Goal: Transaction & Acquisition: Purchase product/service

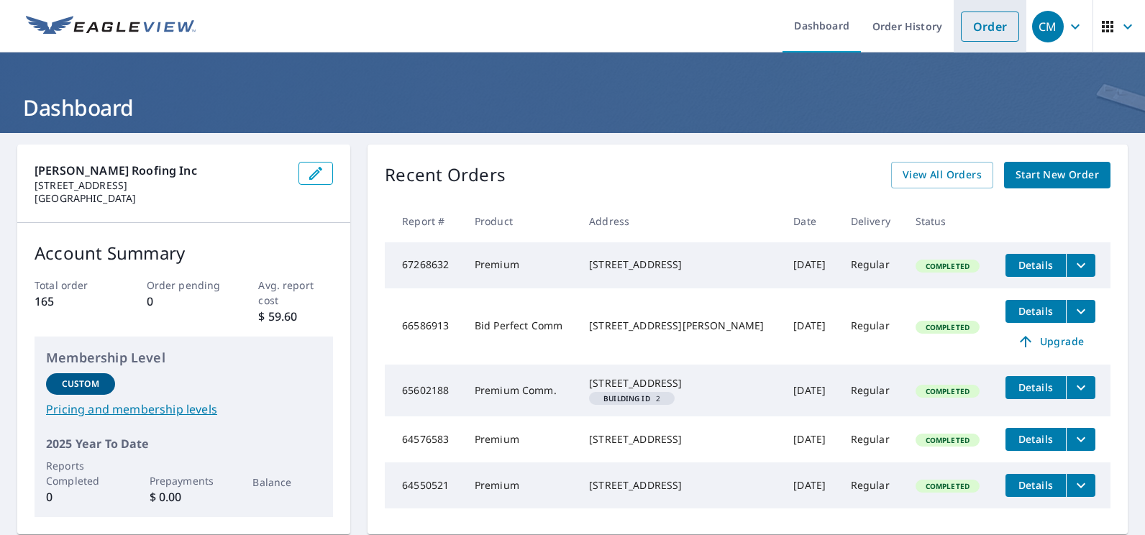
click at [980, 27] on link "Order" at bounding box center [990, 27] width 58 height 30
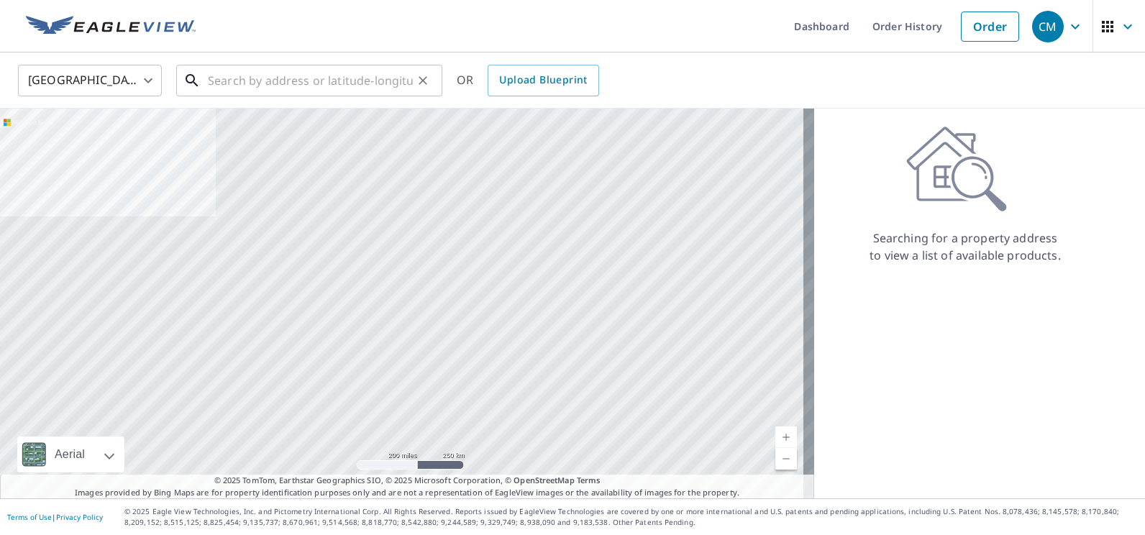
click at [247, 88] on input "text" at bounding box center [310, 80] width 205 height 40
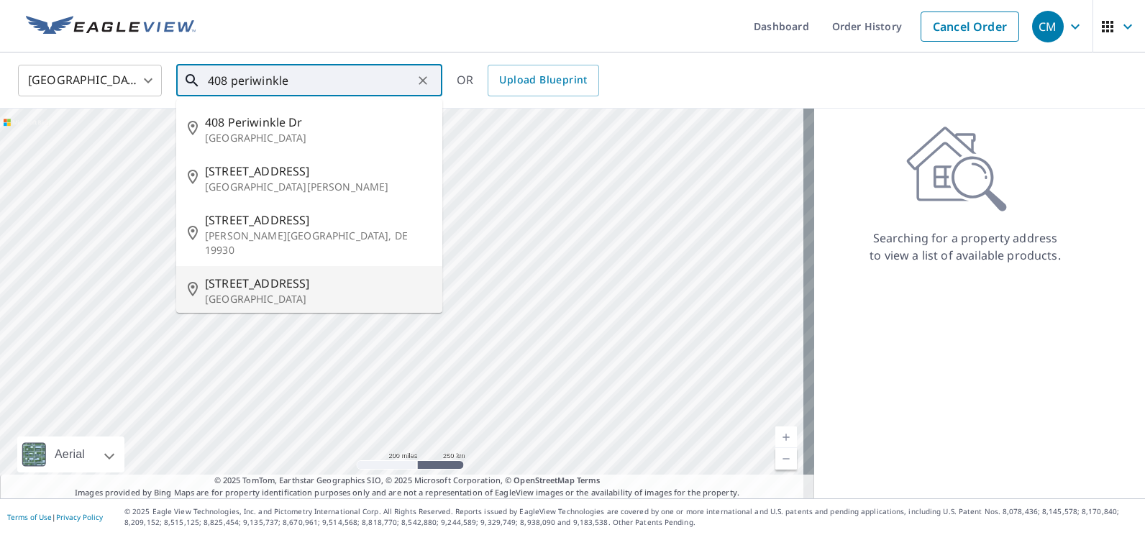
click at [282, 292] on p "[GEOGRAPHIC_DATA]" at bounding box center [318, 299] width 226 height 14
type input "[STREET_ADDRESS]"
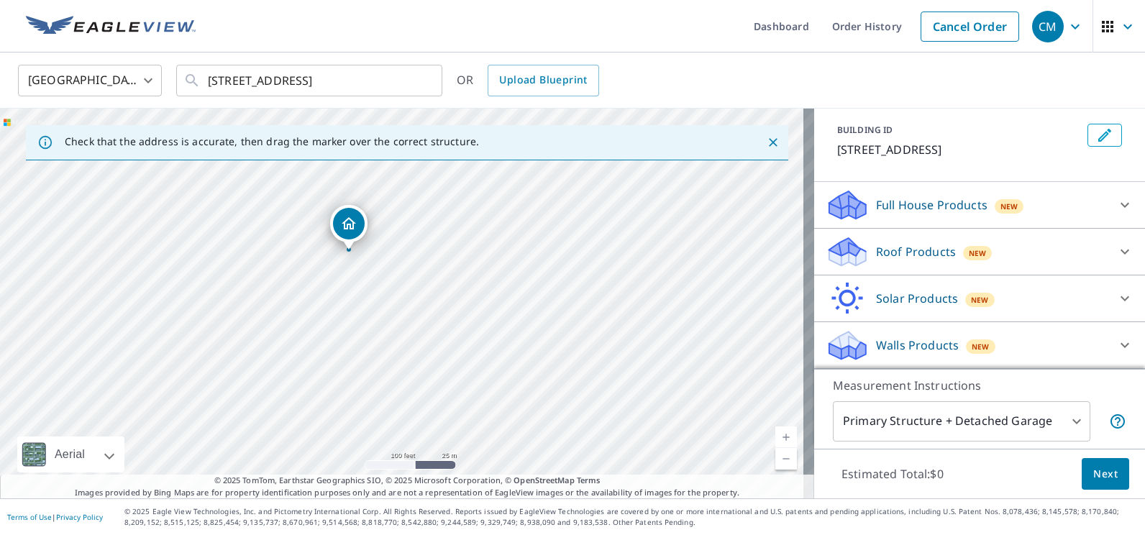
scroll to position [93, 0]
click at [1058, 211] on div "Full House Products New" at bounding box center [966, 205] width 282 height 34
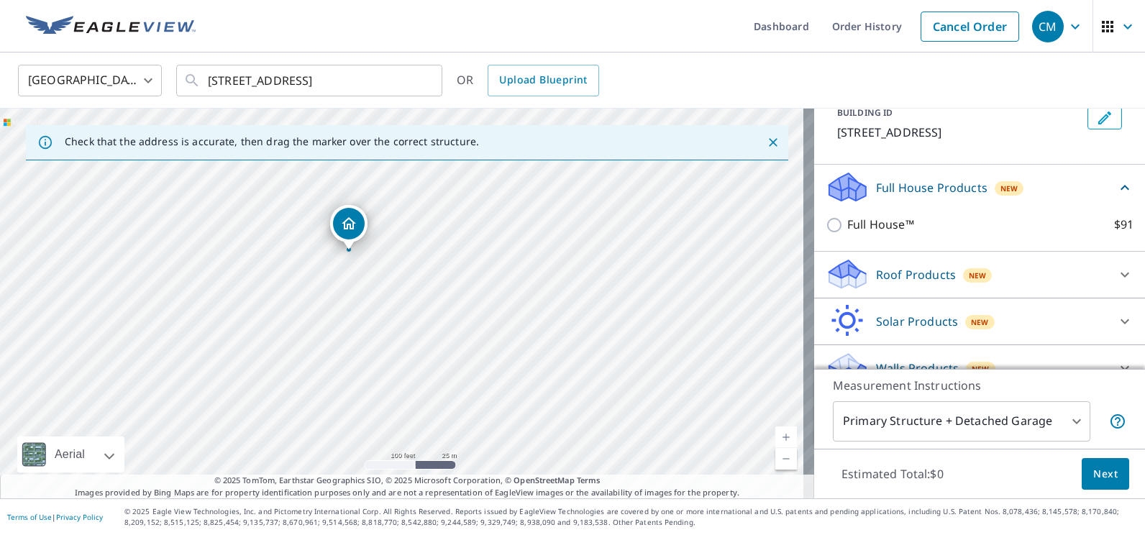
click at [1031, 290] on div "Roof Products New" at bounding box center [966, 274] width 282 height 34
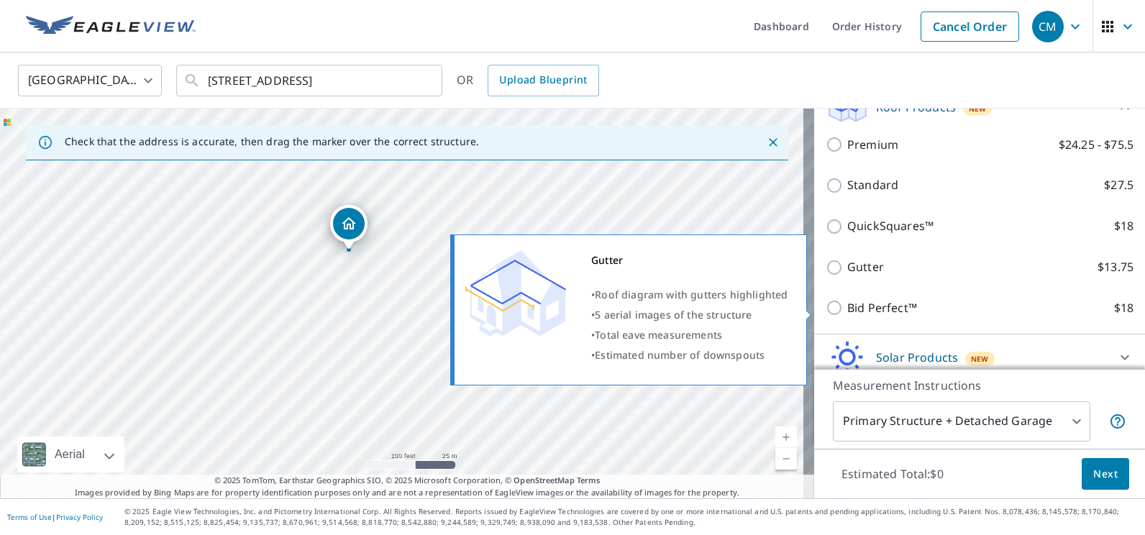
scroll to position [285, 0]
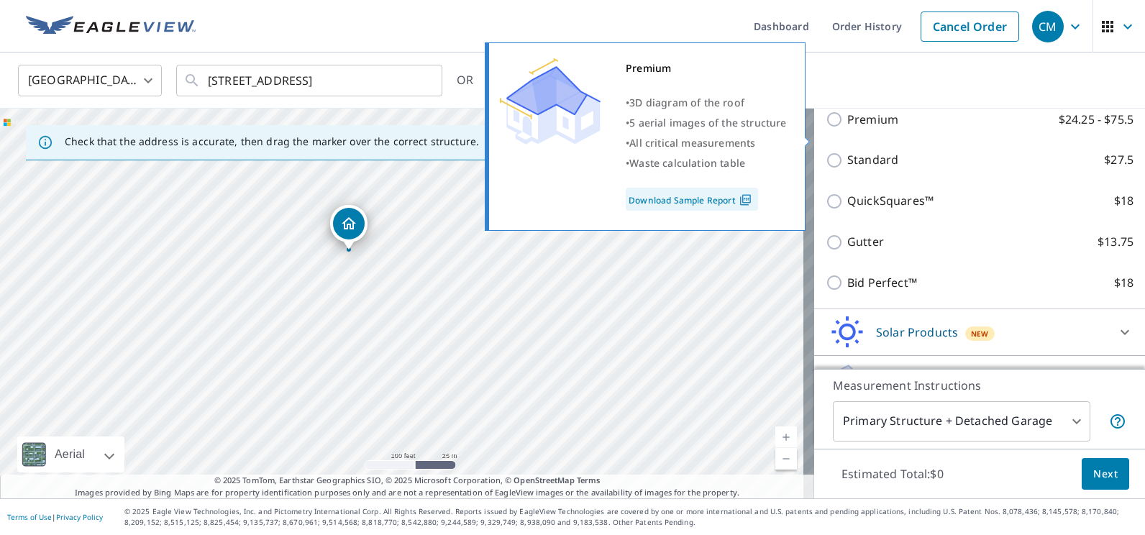
click at [825, 128] on input "Premium $24.25 - $75.5" at bounding box center [836, 119] width 22 height 17
checkbox input "true"
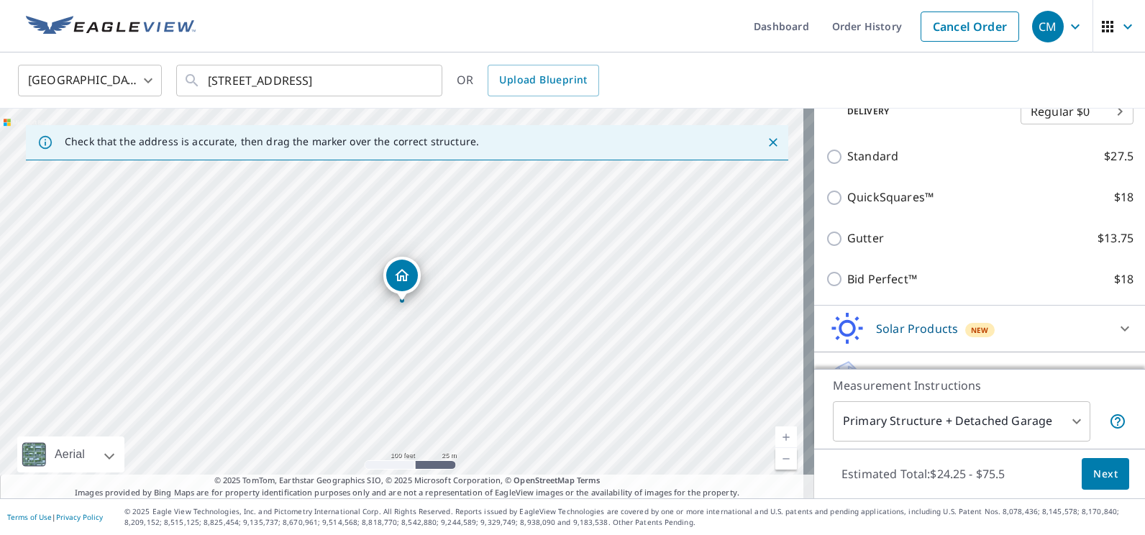
scroll to position [390, 0]
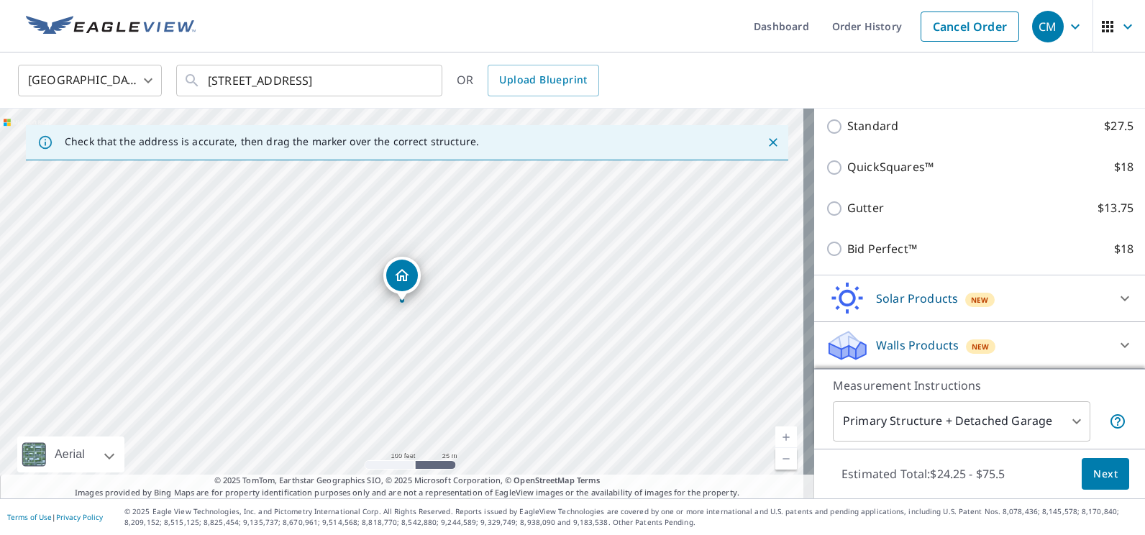
click at [1071, 424] on body "CM CM Dashboard Order History Cancel Order CM United States US ​ 408 Periwinkle…" at bounding box center [572, 267] width 1145 height 535
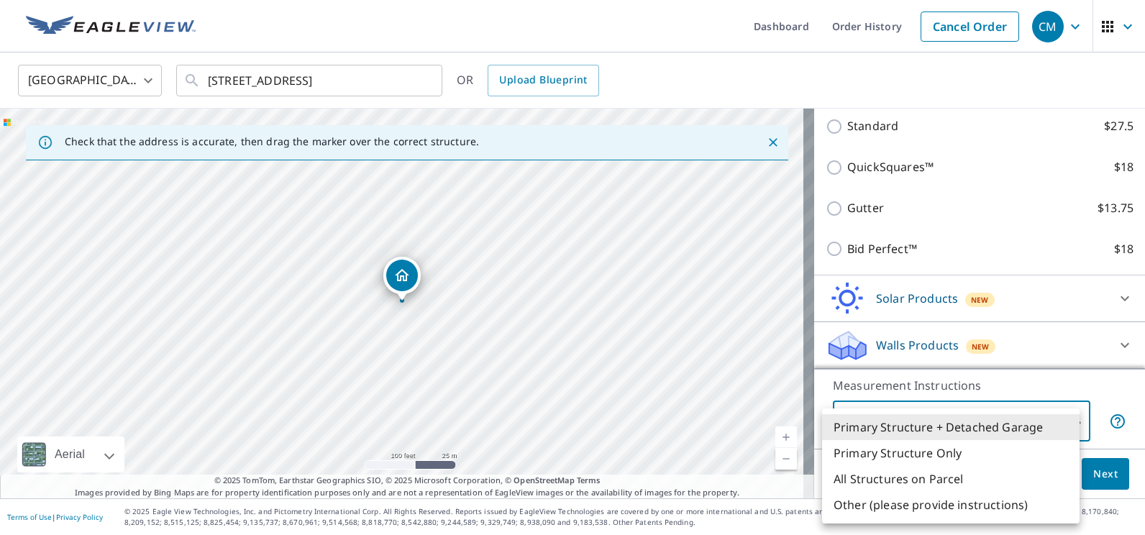
click at [1071, 424] on li "Primary Structure + Detached Garage" at bounding box center [950, 427] width 257 height 26
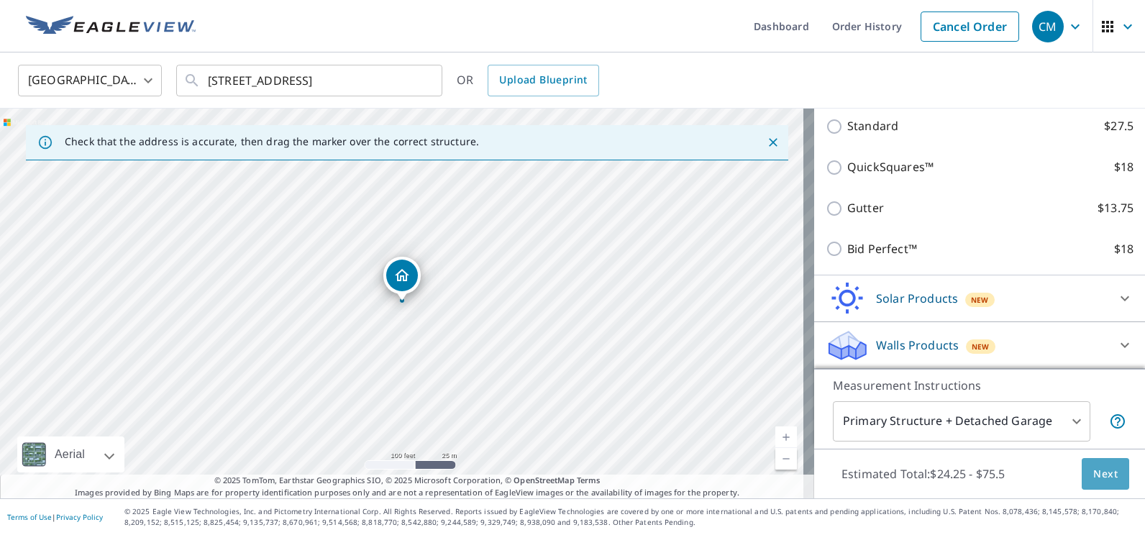
click at [1099, 477] on span "Next" at bounding box center [1105, 474] width 24 height 18
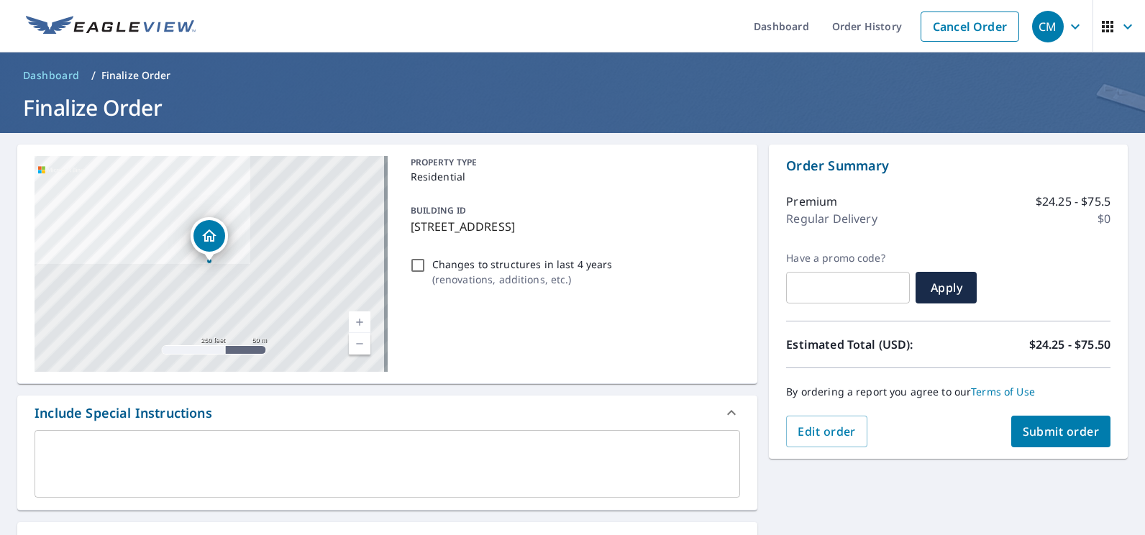
click at [1048, 436] on span "Submit order" at bounding box center [1060, 431] width 77 height 16
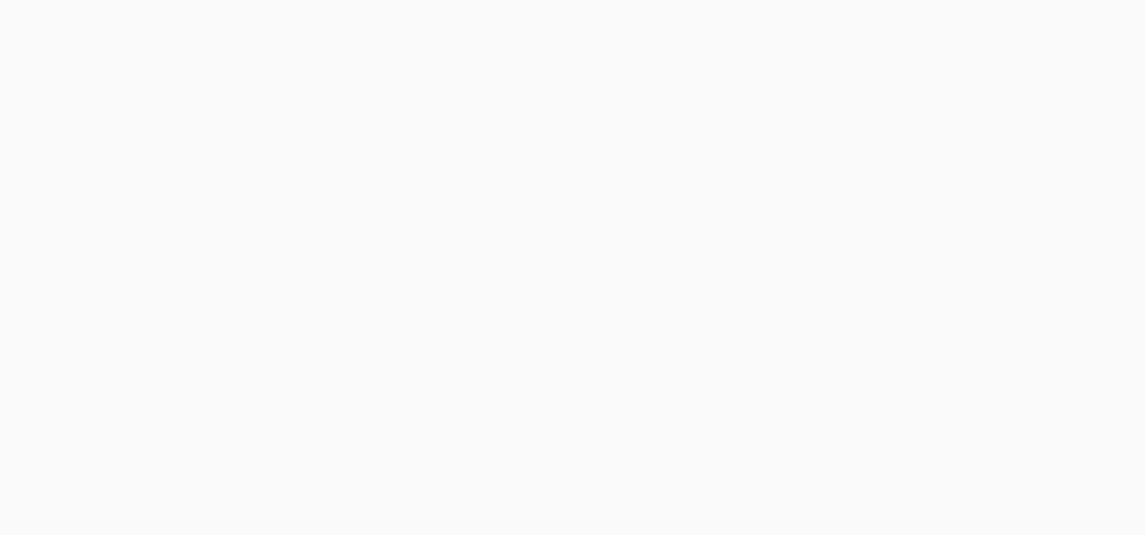
click at [449, 21] on div at bounding box center [572, 267] width 1145 height 535
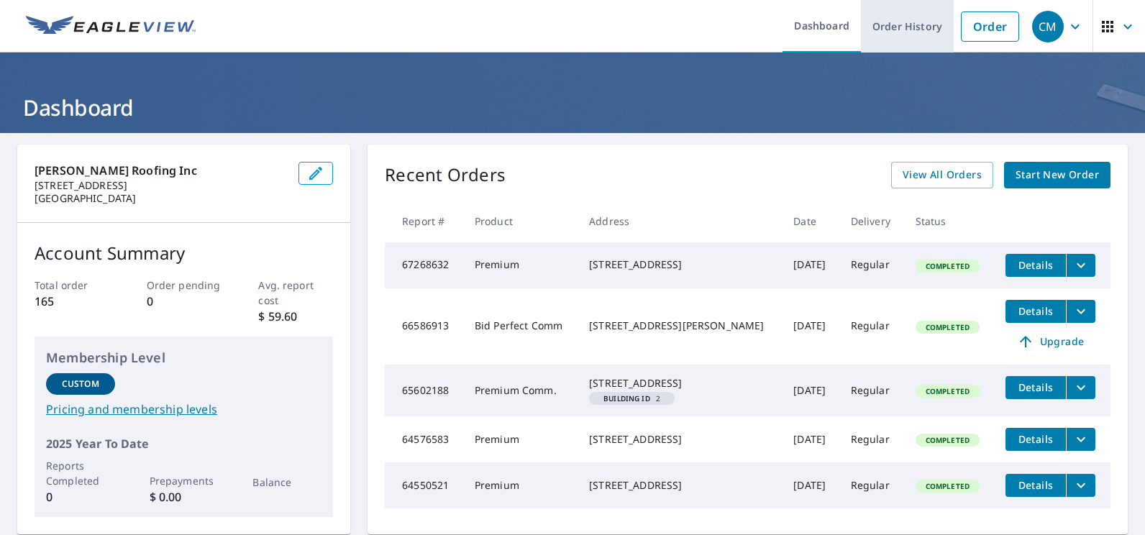
click at [882, 28] on link "Order History" at bounding box center [907, 26] width 93 height 52
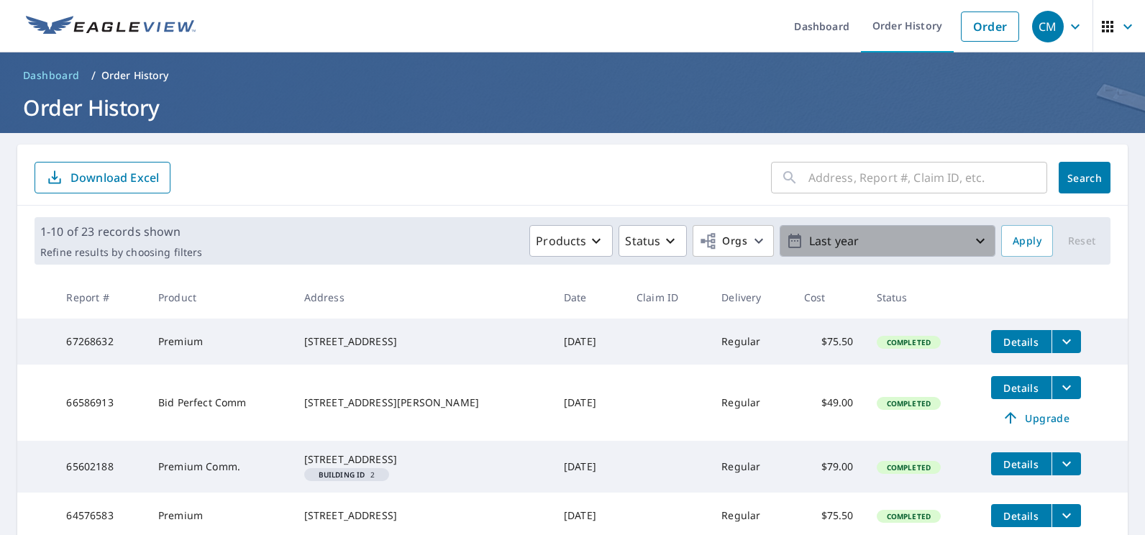
click at [851, 234] on p "Last year" at bounding box center [887, 241] width 168 height 25
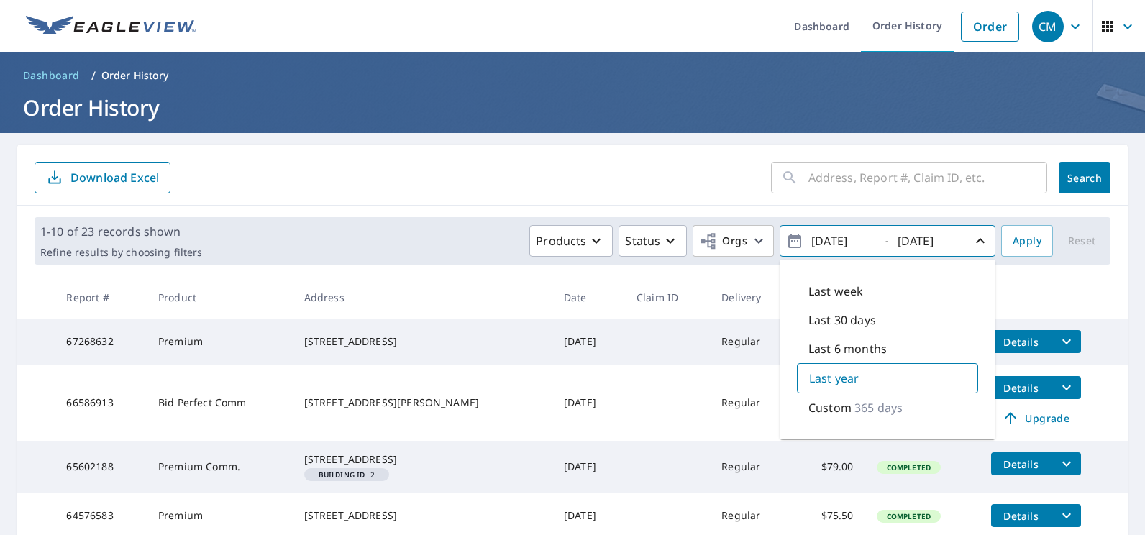
click at [851, 234] on input "[DATE]" at bounding box center [842, 240] width 70 height 23
click at [684, 147] on div "​ Search Download Excel" at bounding box center [572, 175] width 1110 height 61
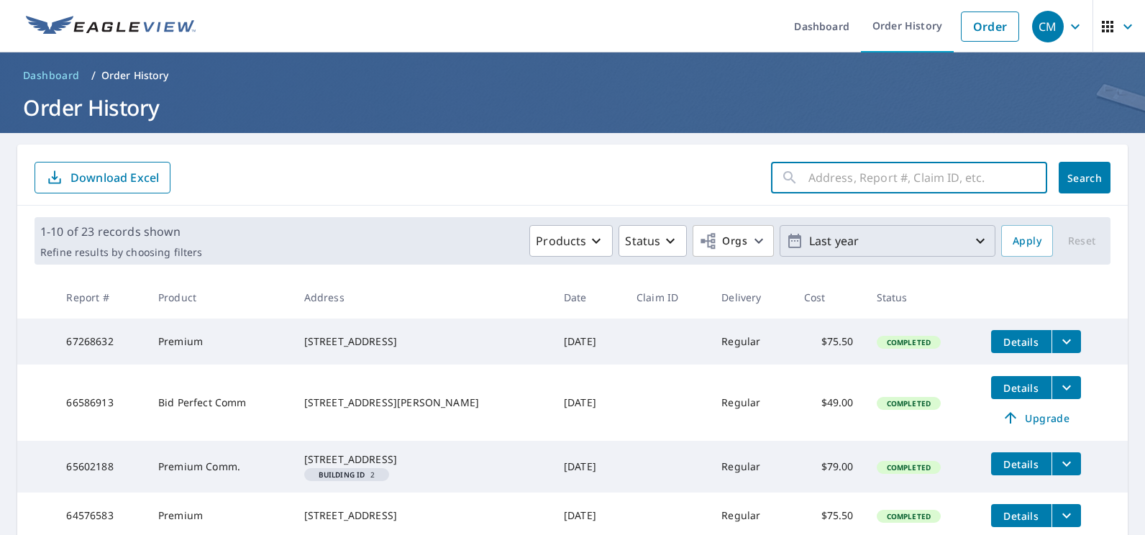
click at [812, 173] on input "text" at bounding box center [927, 177] width 239 height 40
type input "408 periwinkle"
click at [1070, 183] on span "Search" at bounding box center [1084, 178] width 29 height 14
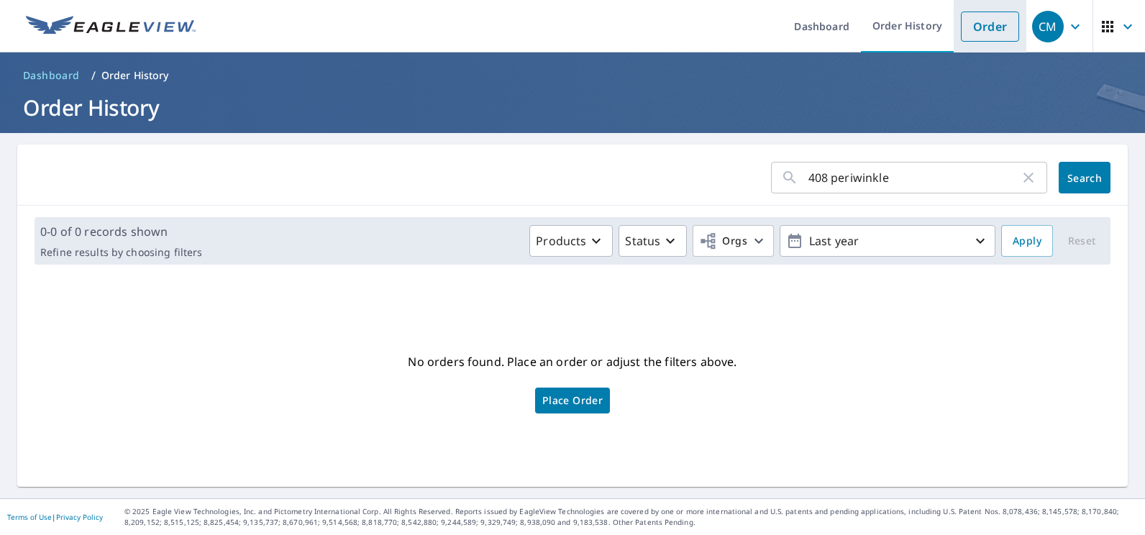
click at [962, 27] on link "Order" at bounding box center [990, 27] width 58 height 30
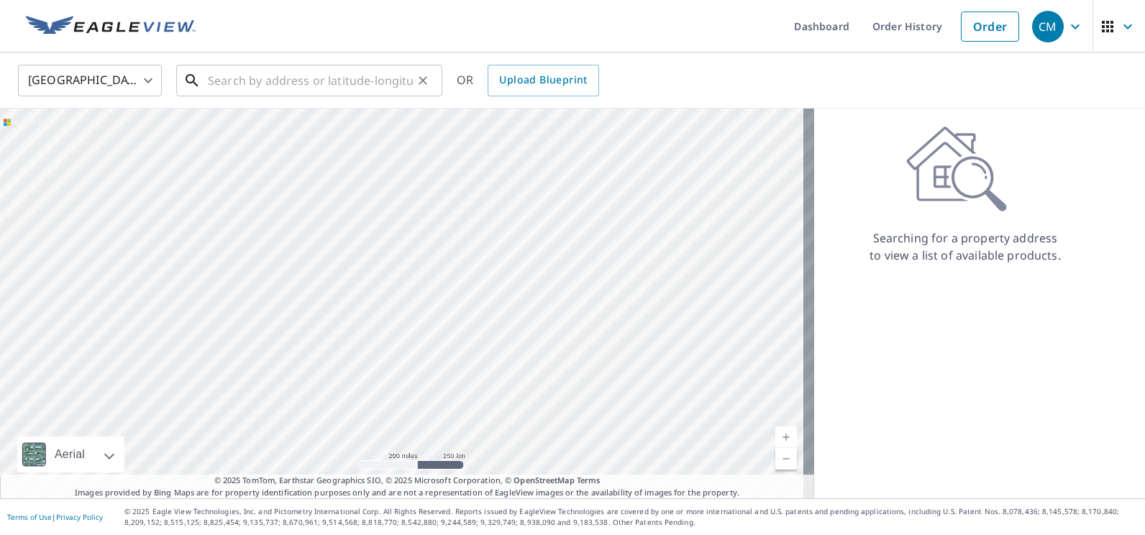
click at [308, 83] on input "text" at bounding box center [310, 80] width 205 height 40
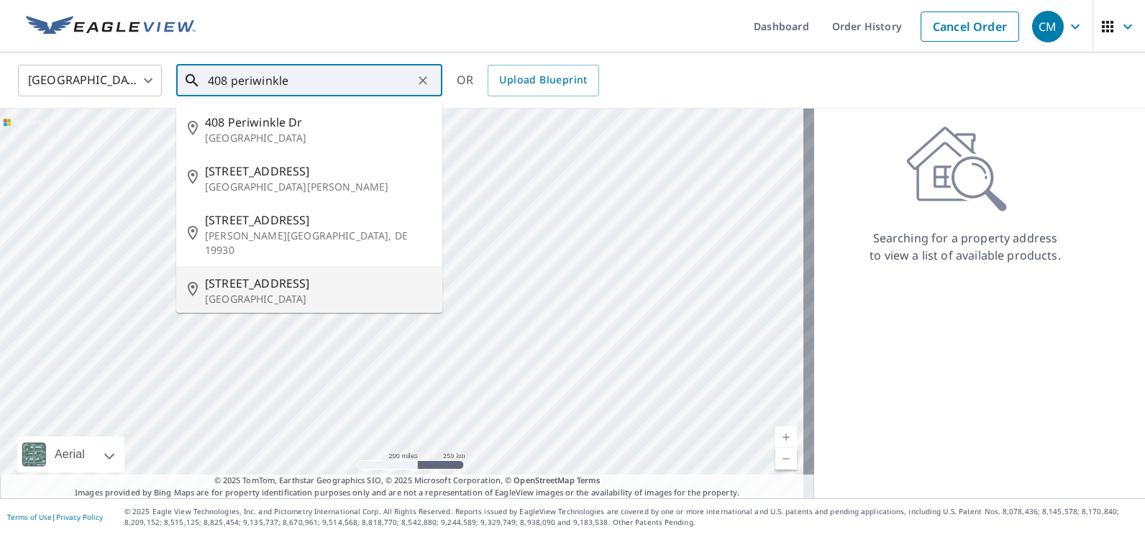
click at [270, 292] on p "[GEOGRAPHIC_DATA]" at bounding box center [318, 299] width 226 height 14
type input "[STREET_ADDRESS]"
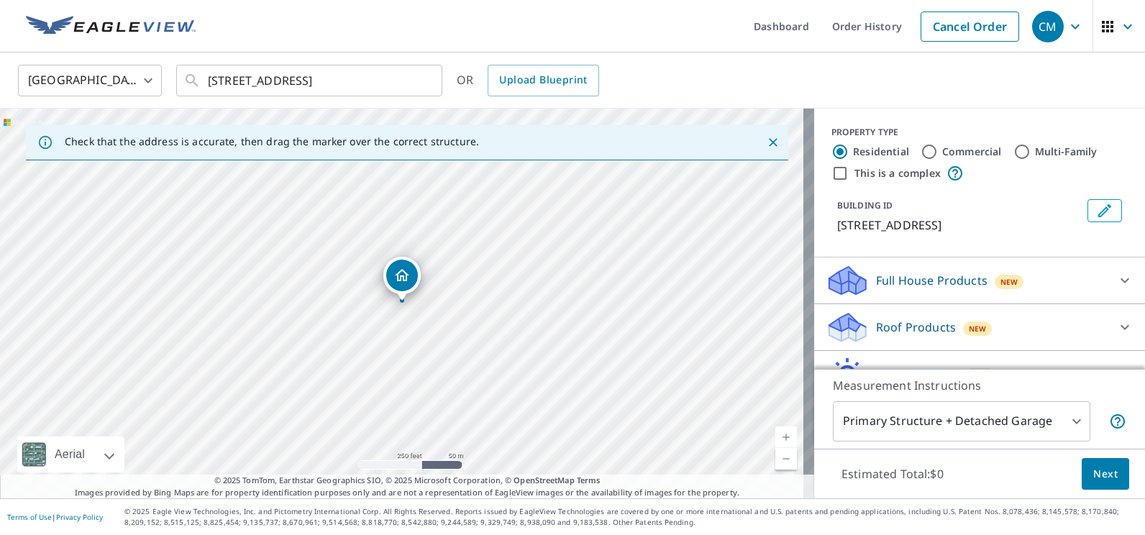
click at [963, 336] on div "New" at bounding box center [977, 328] width 29 height 14
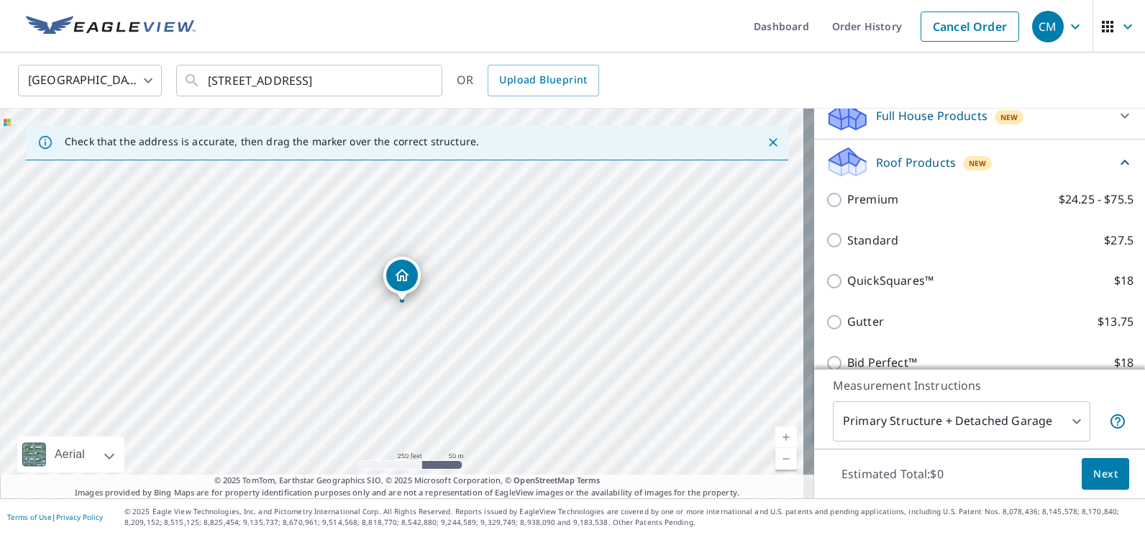
scroll to position [192, 0]
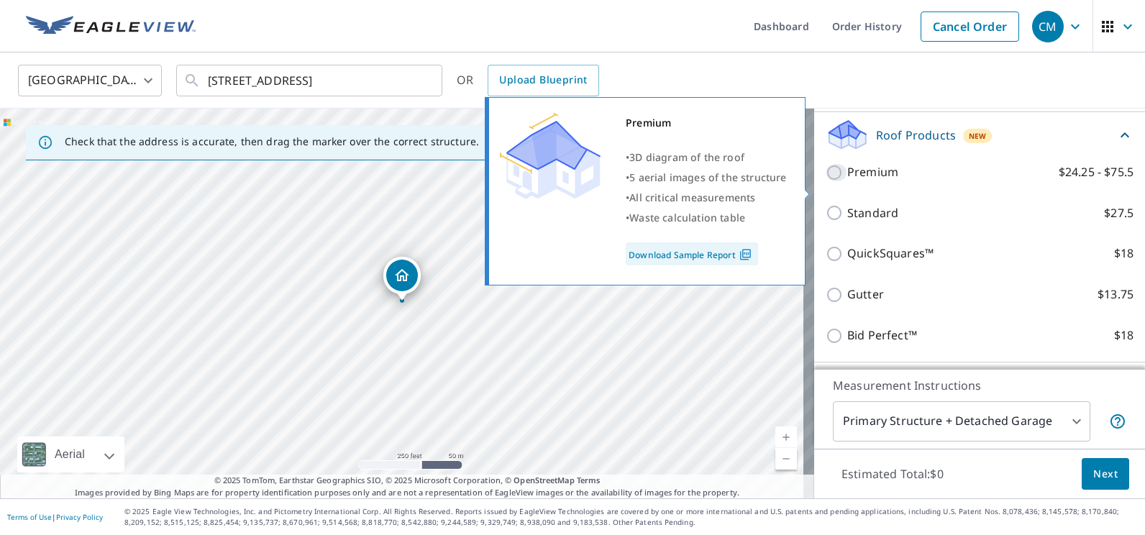
click at [825, 181] on input "Premium $24.25 - $75.5" at bounding box center [836, 172] width 22 height 17
checkbox input "true"
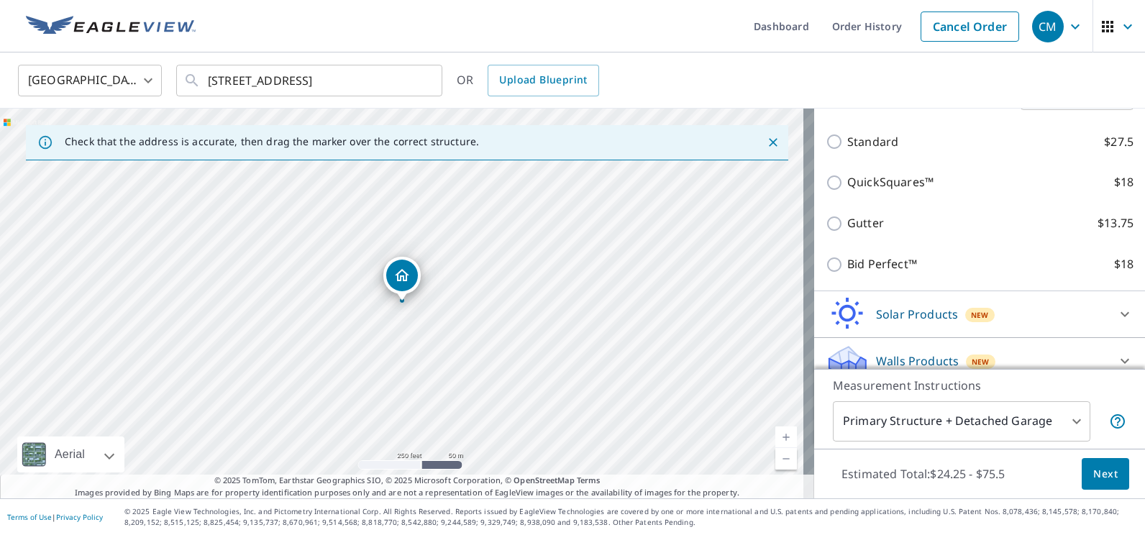
scroll to position [350, 0]
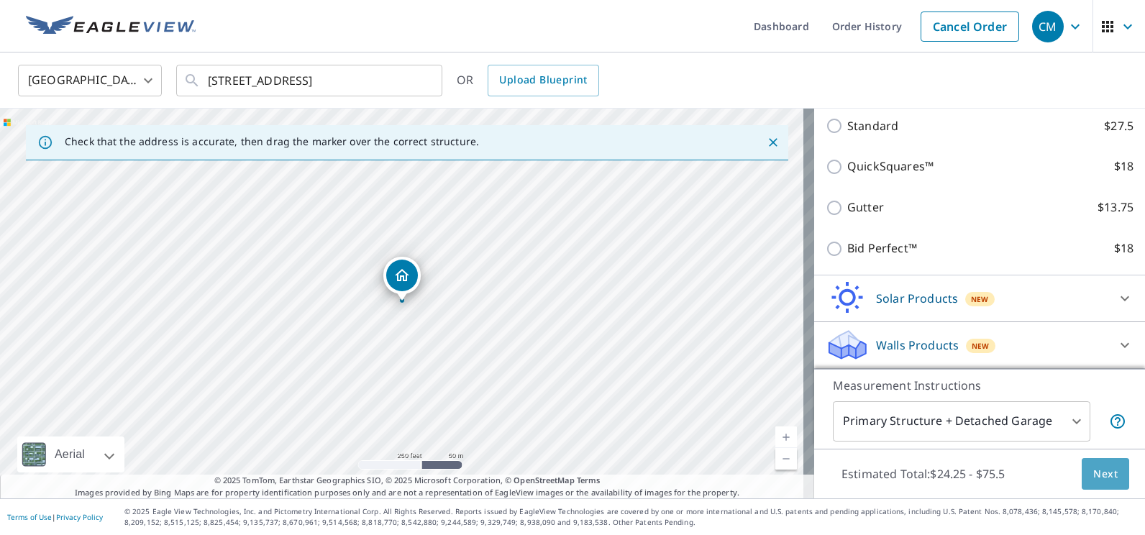
click at [1101, 475] on span "Next" at bounding box center [1105, 474] width 24 height 18
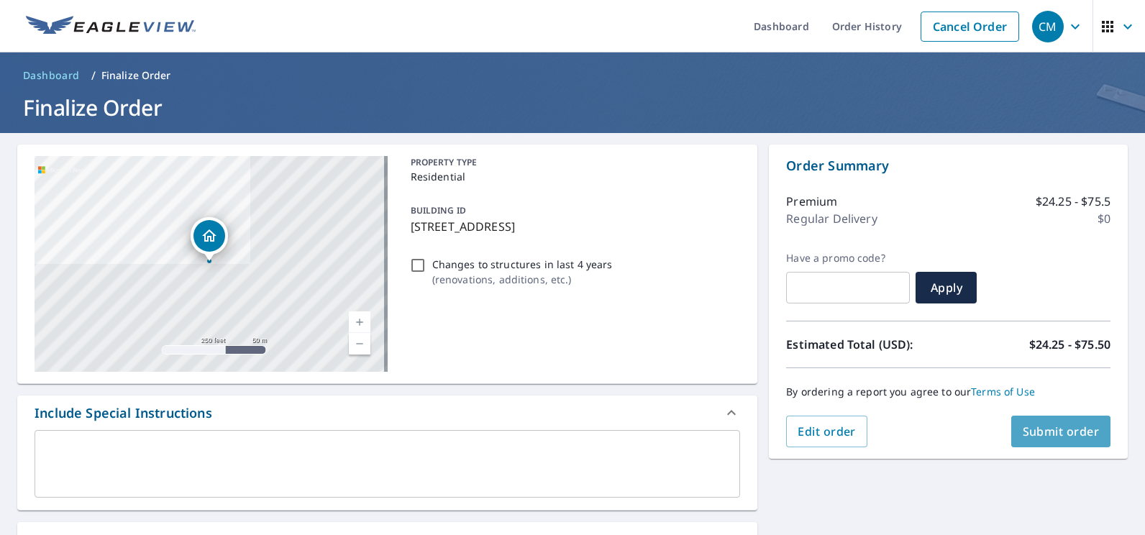
click at [1068, 429] on span "Submit order" at bounding box center [1060, 431] width 77 height 16
checkbox input "true"
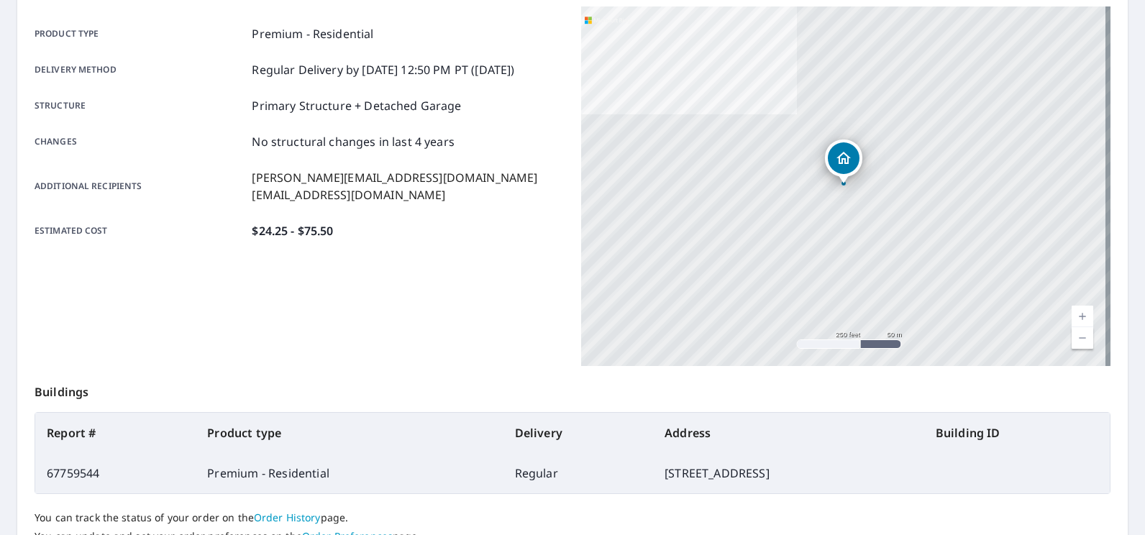
scroll to position [311, 0]
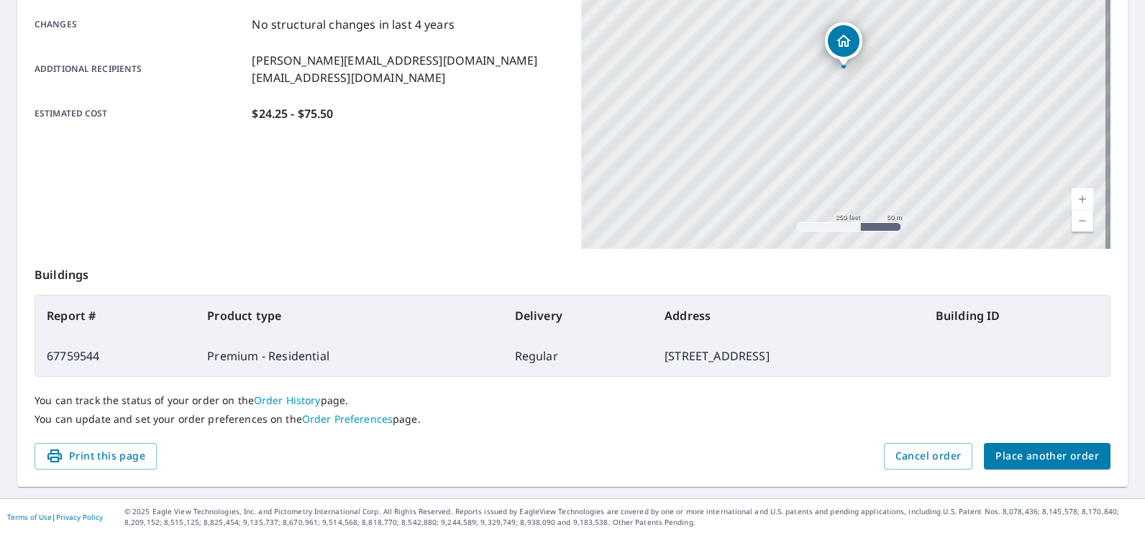
click at [269, 403] on link "Order History" at bounding box center [287, 400] width 67 height 14
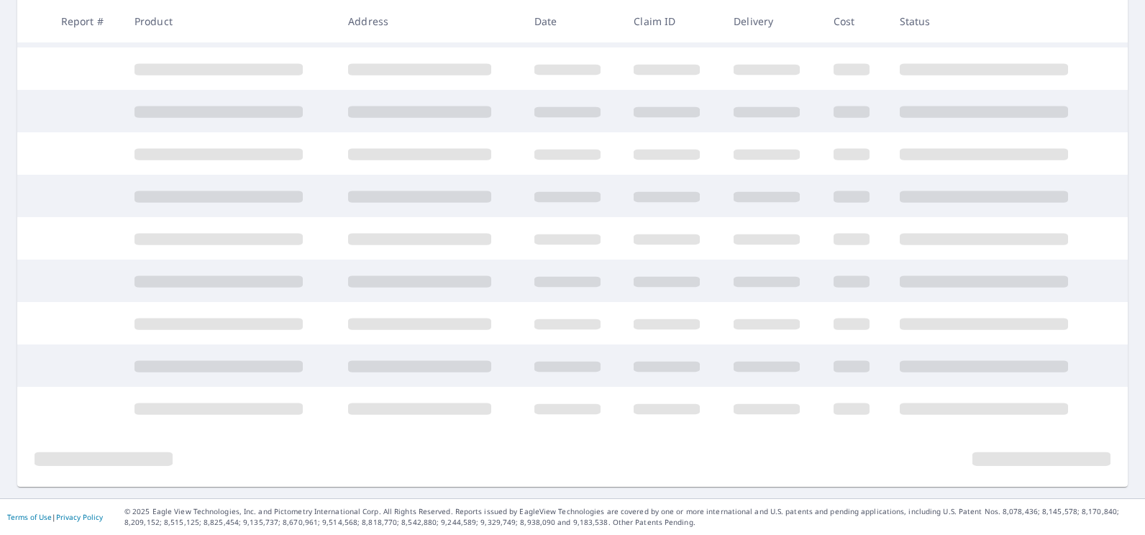
scroll to position [119, 0]
